Goal: Find contact information: Find contact information

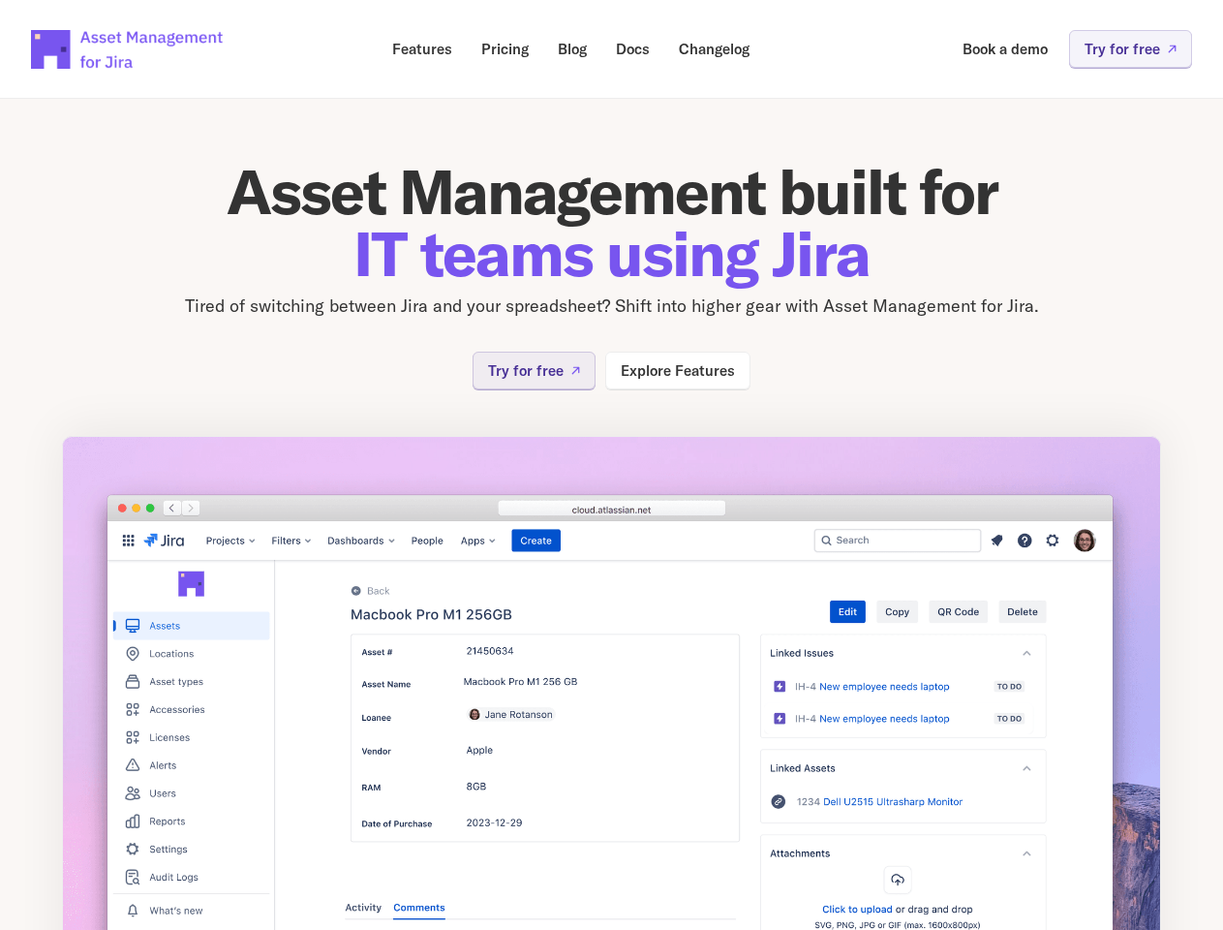
click at [611, 465] on img at bounding box center [611, 715] width 1099 height 559
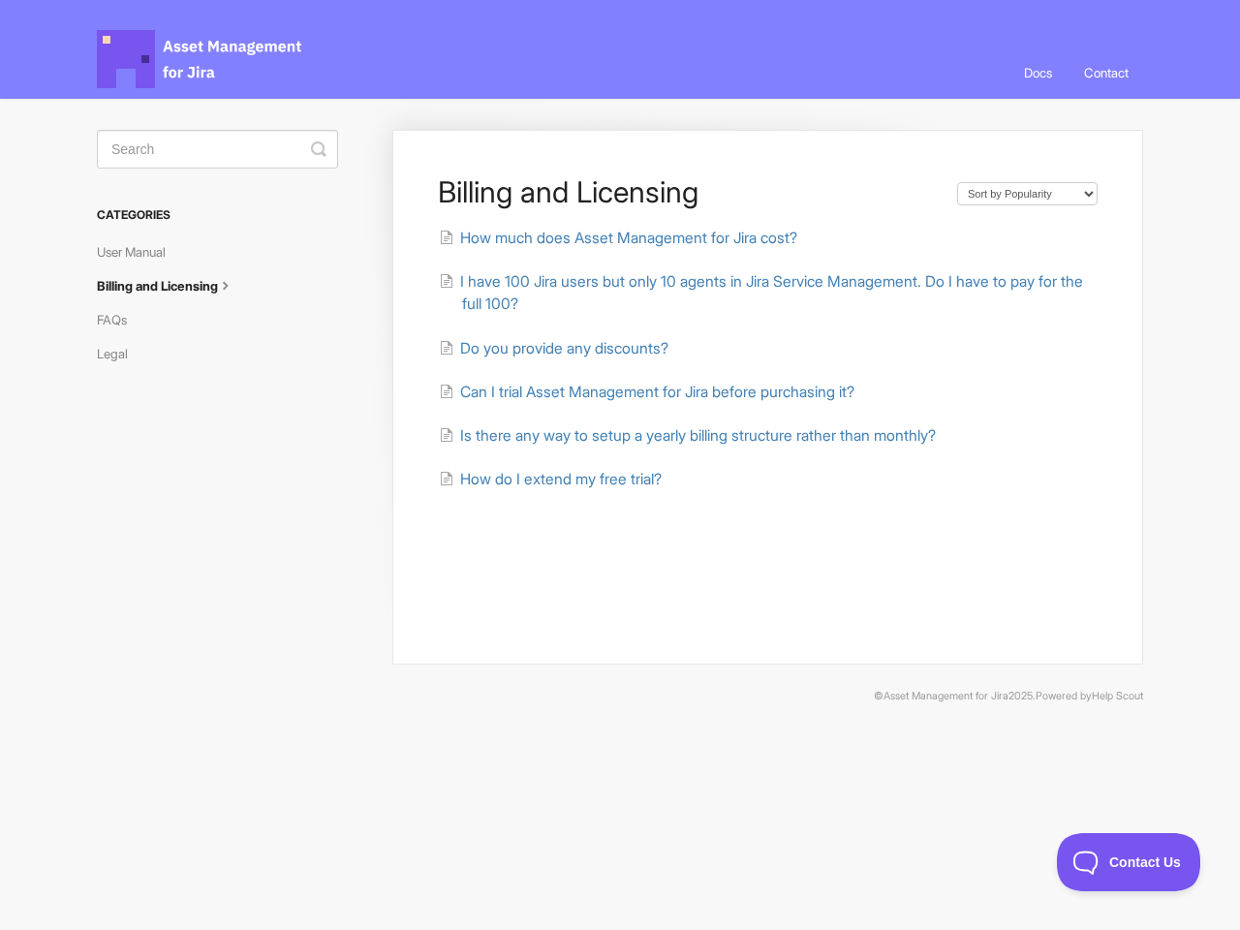
click at [1104, 73] on link "Contact" at bounding box center [1106, 72] width 74 height 52
click at [319, 149] on icon "submit" at bounding box center [318, 148] width 15 height 15
click at [1128, 862] on span "Contact Us" at bounding box center [1128, 862] width 143 height 14
